Goal: Ask a question: Seek information or help from site administrators or community

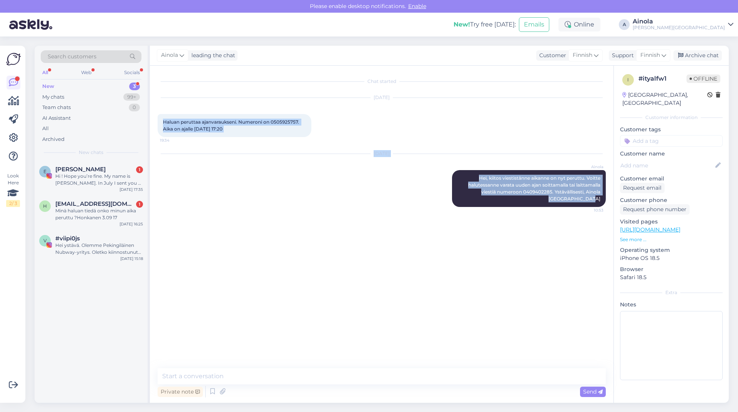
click at [204, 277] on div "Chat started [DATE] Haluan peruttaa ajanvaraukseni. Numeroni on 0505925757. Aik…" at bounding box center [385, 217] width 455 height 288
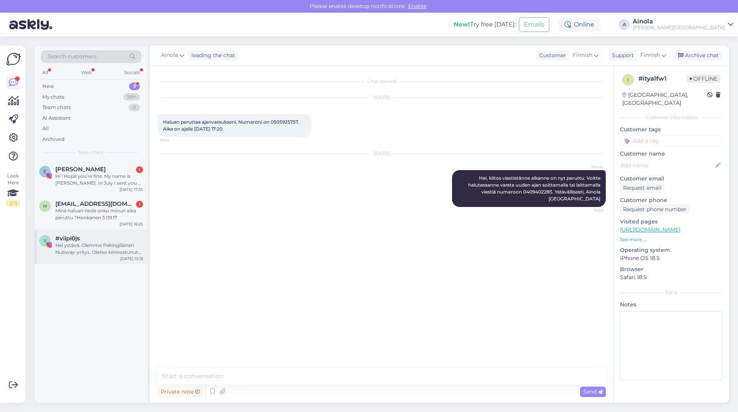
click at [94, 246] on div "Hei ystävä. Olemme Pekingiläinen Nubway-yritys. Oletko kiinnostunut kauneuskone…" at bounding box center [99, 249] width 88 height 14
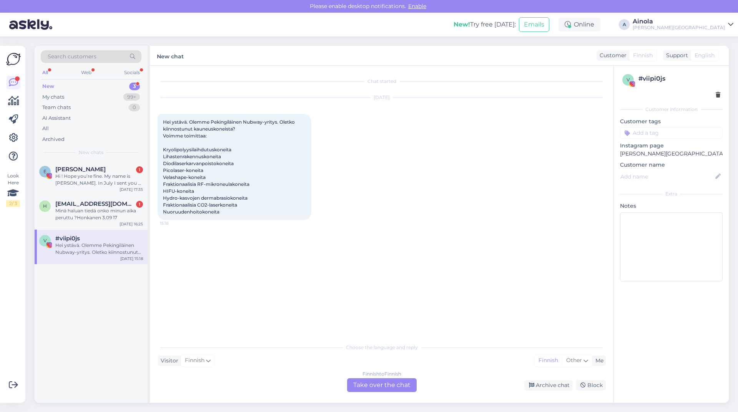
click at [360, 386] on div "Finnish to Finnish Take over the chat" at bounding box center [382, 386] width 70 height 14
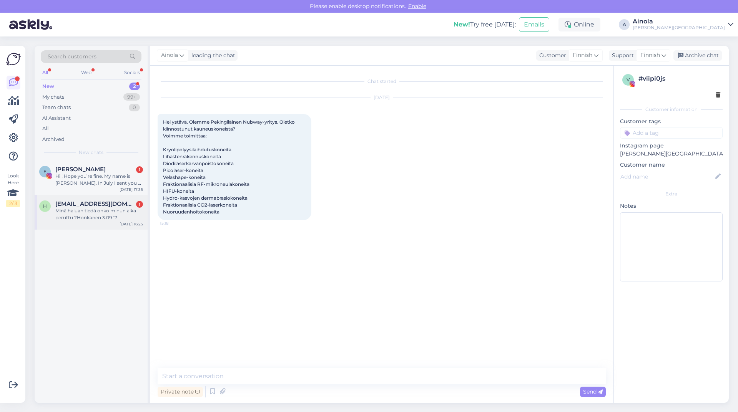
click at [94, 216] on div "Minä haluan tiedä onko minun aika peruttu ?Honkanen 3.09 17" at bounding box center [99, 215] width 88 height 14
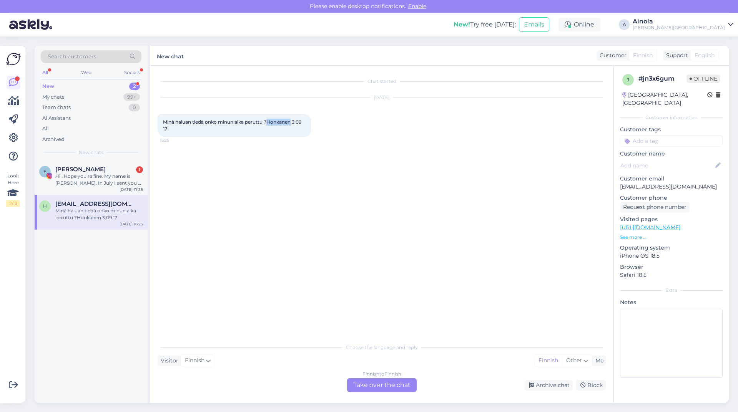
drag, startPoint x: 293, startPoint y: 122, endPoint x: 269, endPoint y: 124, distance: 23.5
click at [269, 124] on span "Minä haluan tiedä onko minun aika peruttu ?Honkanen 3.09 17" at bounding box center [233, 125] width 140 height 13
copy span "Honkanen"
click at [365, 384] on div "Finnish to Finnish Take over the chat" at bounding box center [382, 386] width 70 height 14
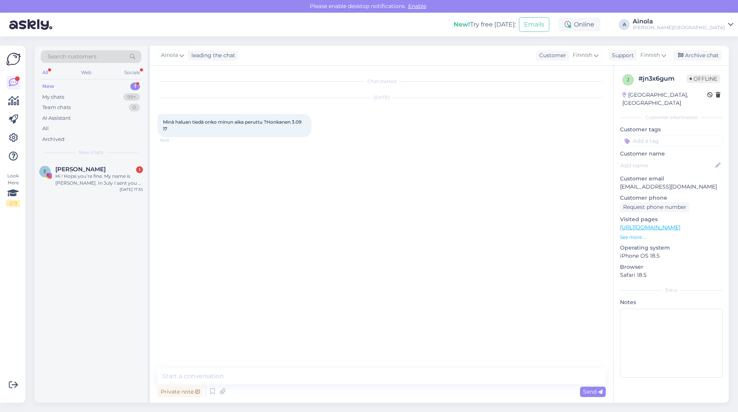
click at [81, 88] on div "New 1" at bounding box center [91, 86] width 101 height 11
click at [99, 174] on div "Hi ! Hope you’re fine. My name is [PERSON_NAME]. In July I sent you a email reg…" at bounding box center [99, 180] width 88 height 14
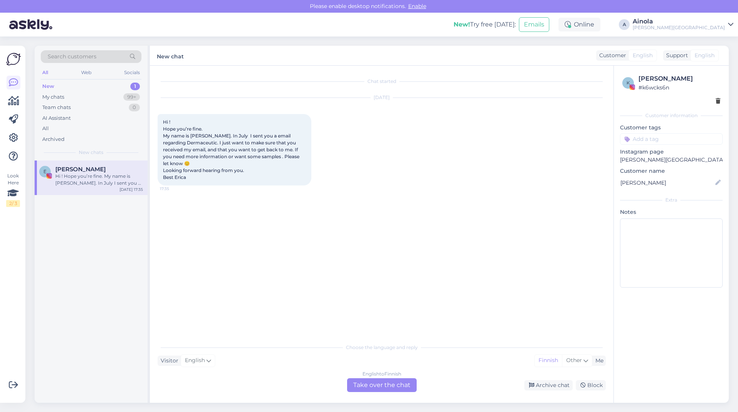
click at [365, 384] on div "English to Finnish Take over the chat" at bounding box center [382, 386] width 70 height 14
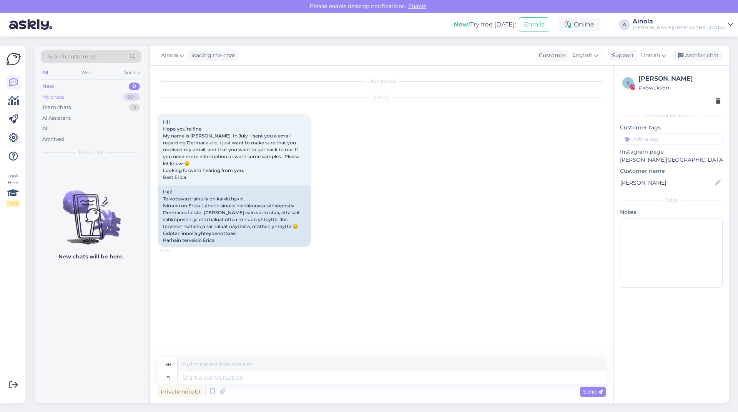
click at [65, 98] on div "My chats 99+" at bounding box center [91, 97] width 101 height 11
